Goal: Information Seeking & Learning: Learn about a topic

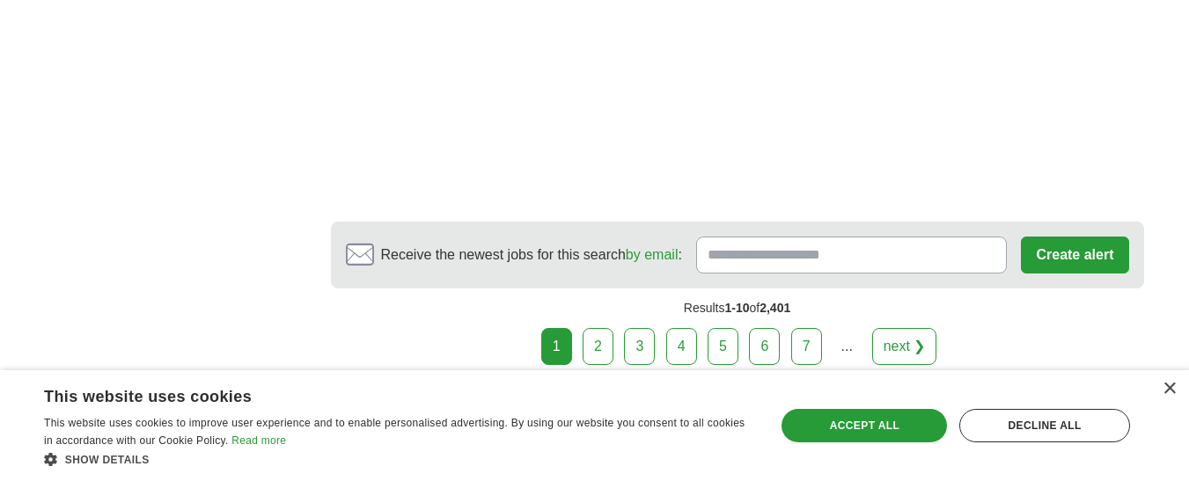
scroll to position [3608, 0]
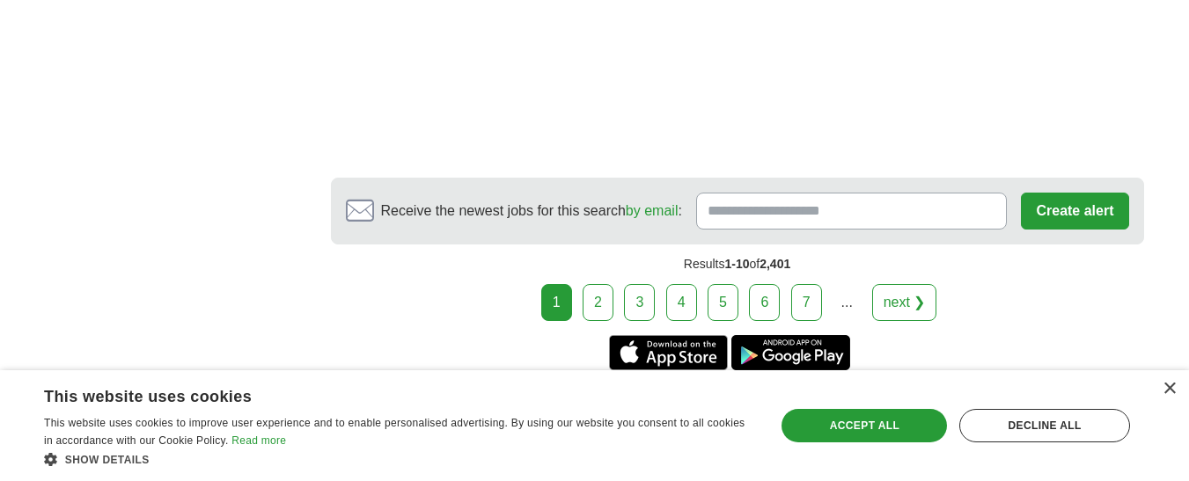
click at [598, 284] on link "2" at bounding box center [598, 302] width 31 height 37
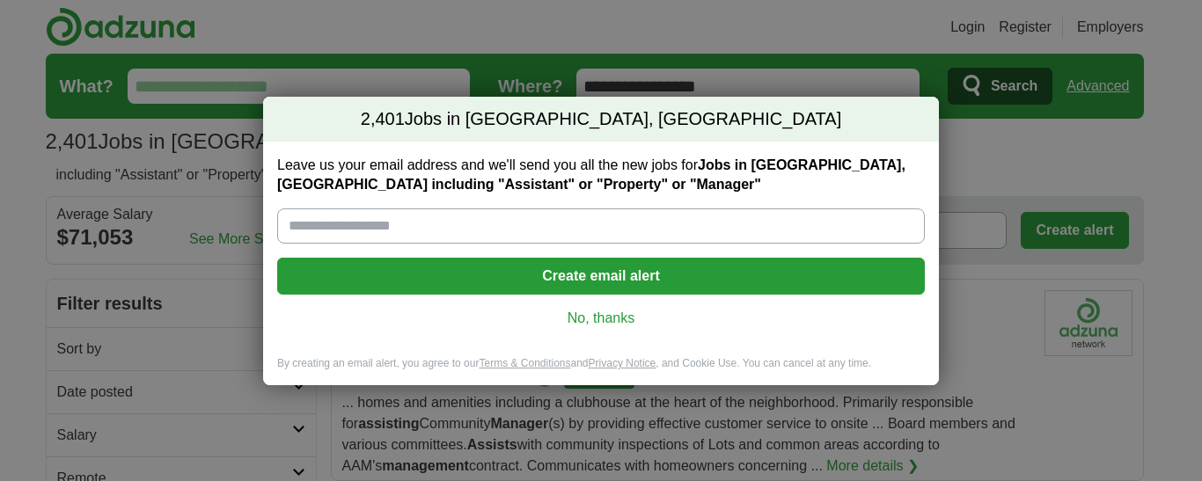
click at [593, 310] on link "No, thanks" at bounding box center [601, 318] width 620 height 19
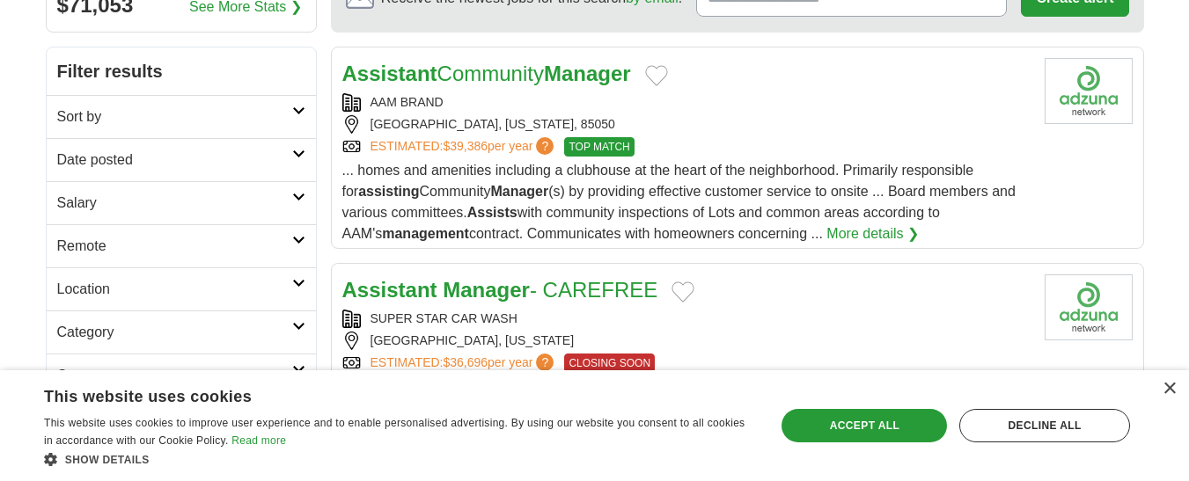
scroll to position [264, 0]
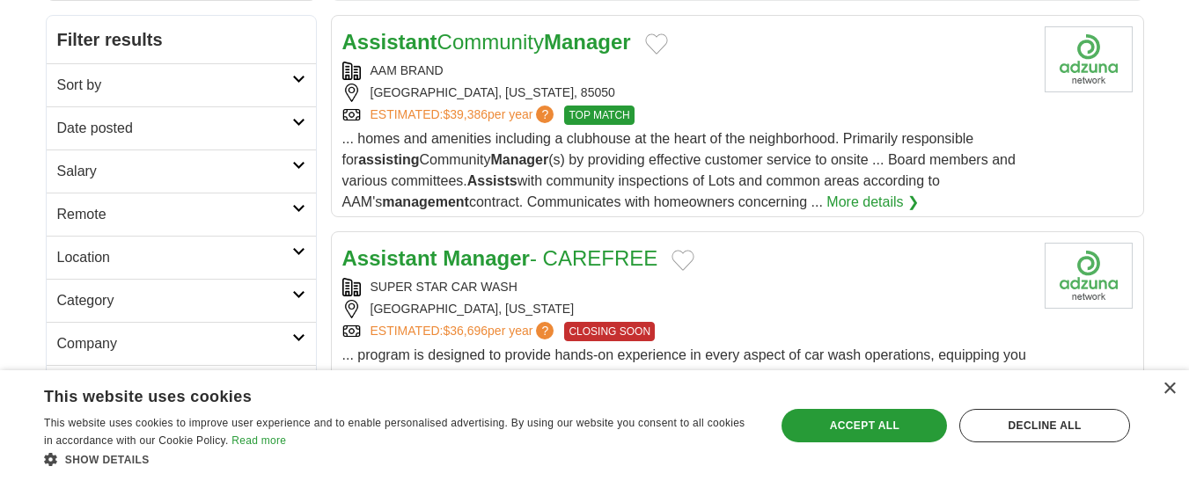
click at [837, 205] on link "More details ❯" at bounding box center [872, 202] width 92 height 21
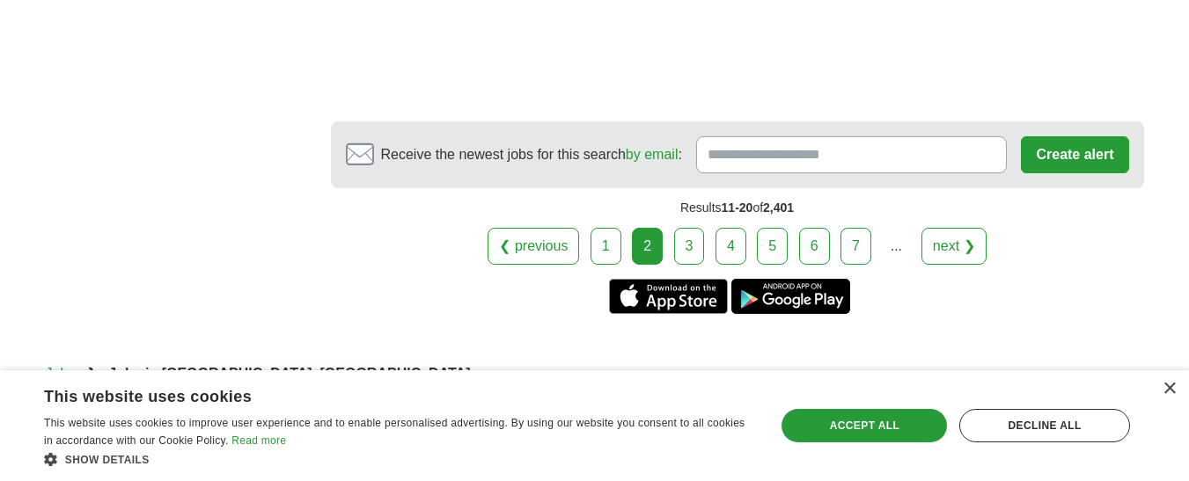
scroll to position [3608, 0]
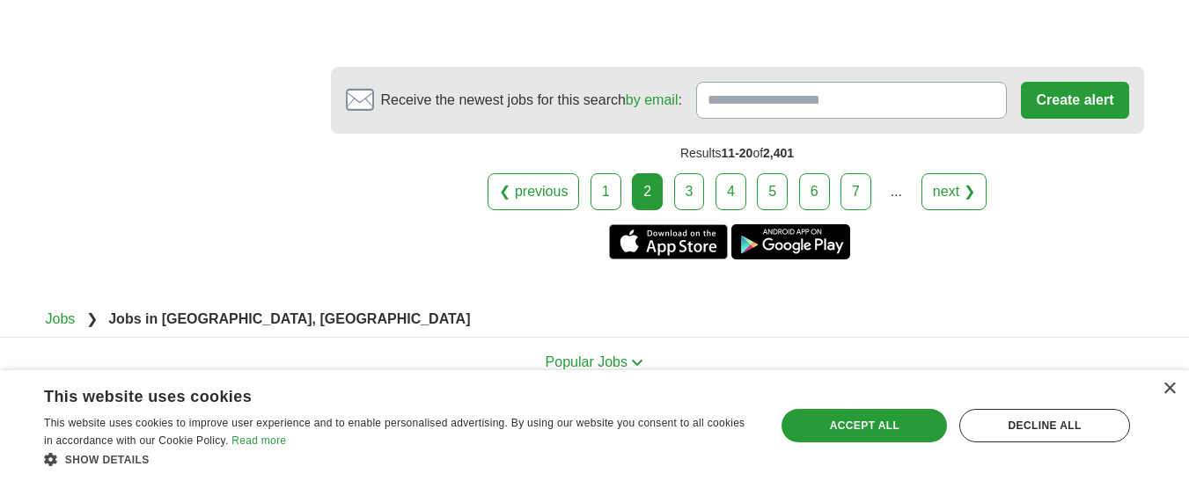
click at [687, 184] on link "3" at bounding box center [689, 191] width 31 height 37
